Goal: Task Accomplishment & Management: Manage account settings

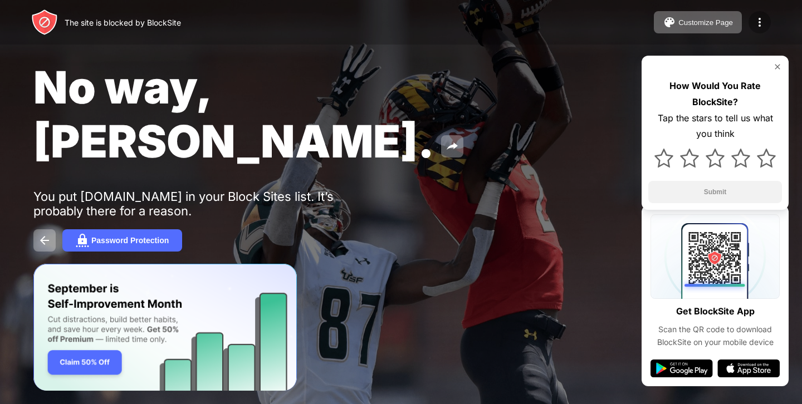
click at [754, 24] on img at bounding box center [759, 22] width 13 height 13
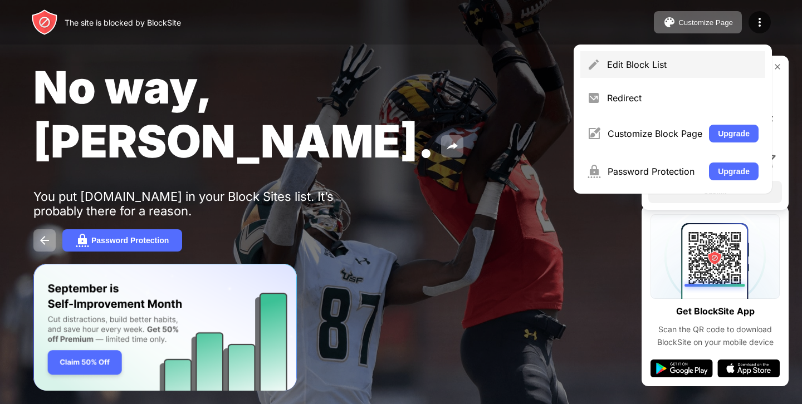
click at [672, 58] on div "Edit Block List" at bounding box center [672, 64] width 185 height 27
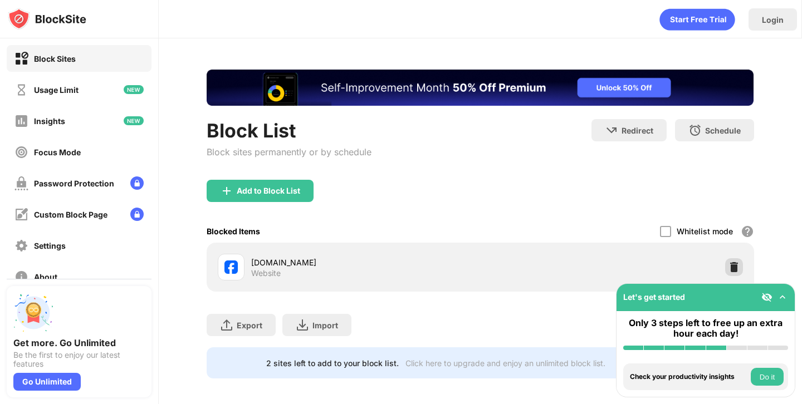
click at [740, 265] on div at bounding box center [734, 267] width 18 height 18
